Goal: Information Seeking & Learning: Learn about a topic

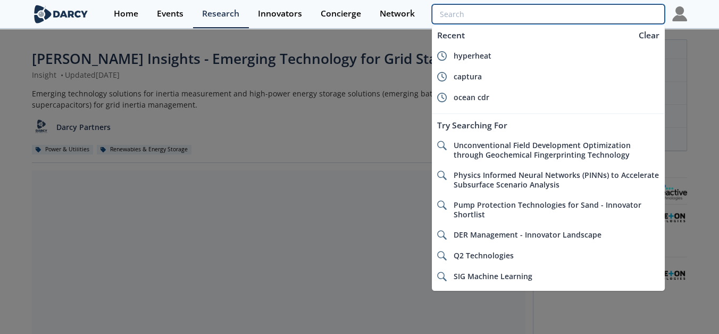
click at [624, 15] on input "search" at bounding box center [548, 14] width 233 height 20
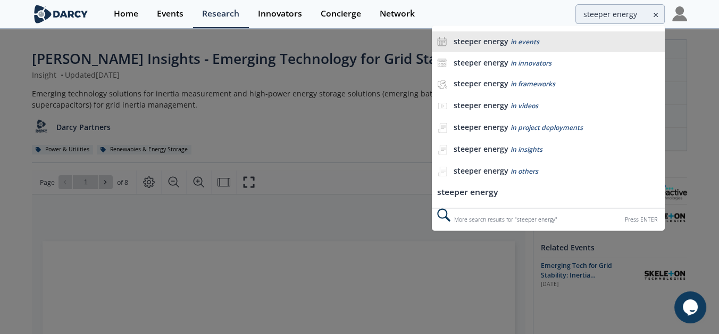
click at [478, 44] on b "steeper energy" at bounding box center [481, 41] width 55 height 10
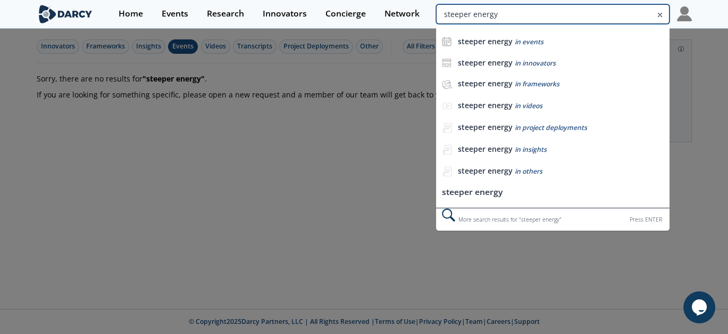
click at [645, 15] on input "steeper energy" at bounding box center [552, 14] width 233 height 20
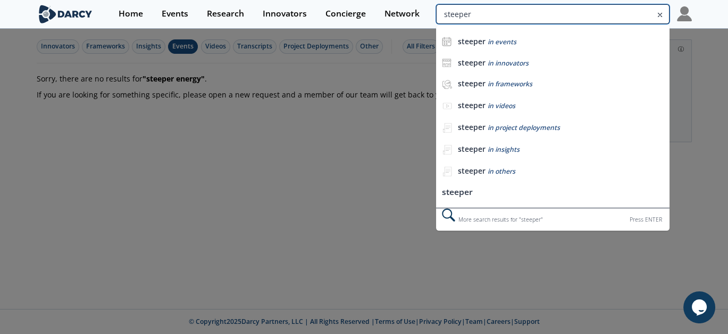
type input "steeper"
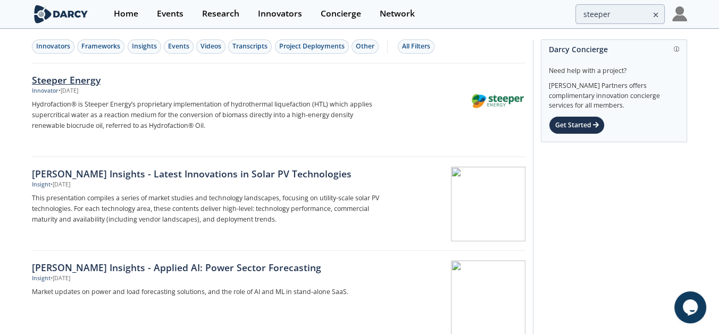
click at [62, 73] on div "Steeper Energy" at bounding box center [208, 80] width 352 height 14
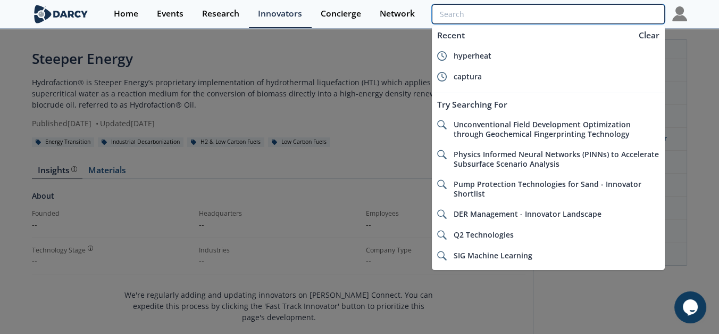
click at [597, 19] on input "search" at bounding box center [548, 14] width 233 height 20
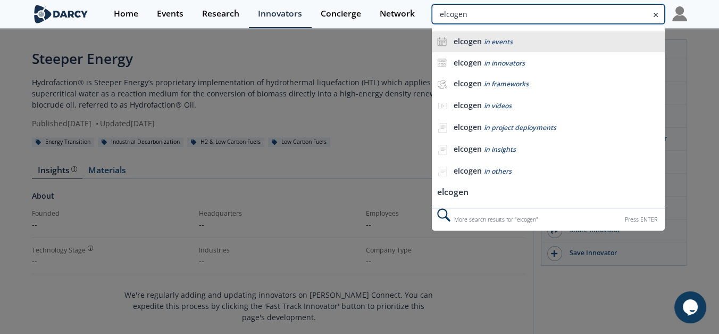
type input "elcogen"
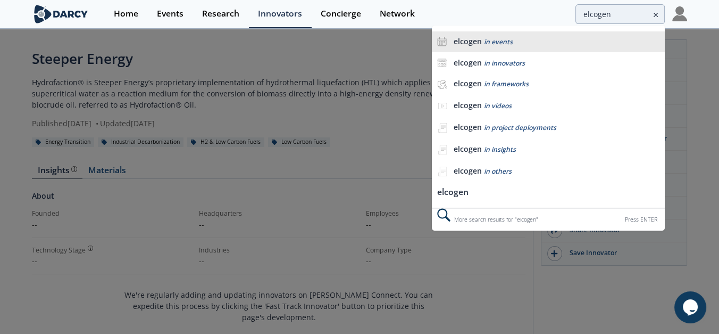
click at [477, 42] on b "elcogen" at bounding box center [468, 41] width 28 height 10
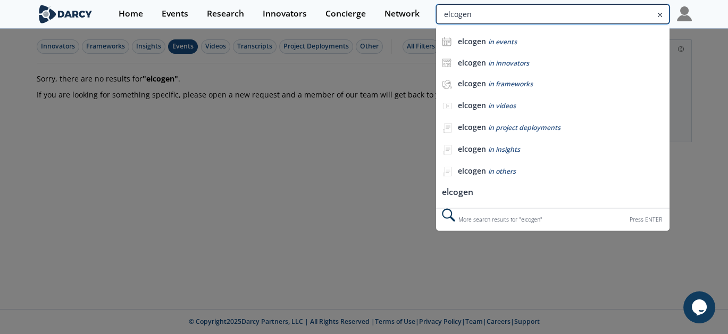
click at [626, 13] on input "elcogen" at bounding box center [552, 14] width 233 height 20
